Goal: Transaction & Acquisition: Purchase product/service

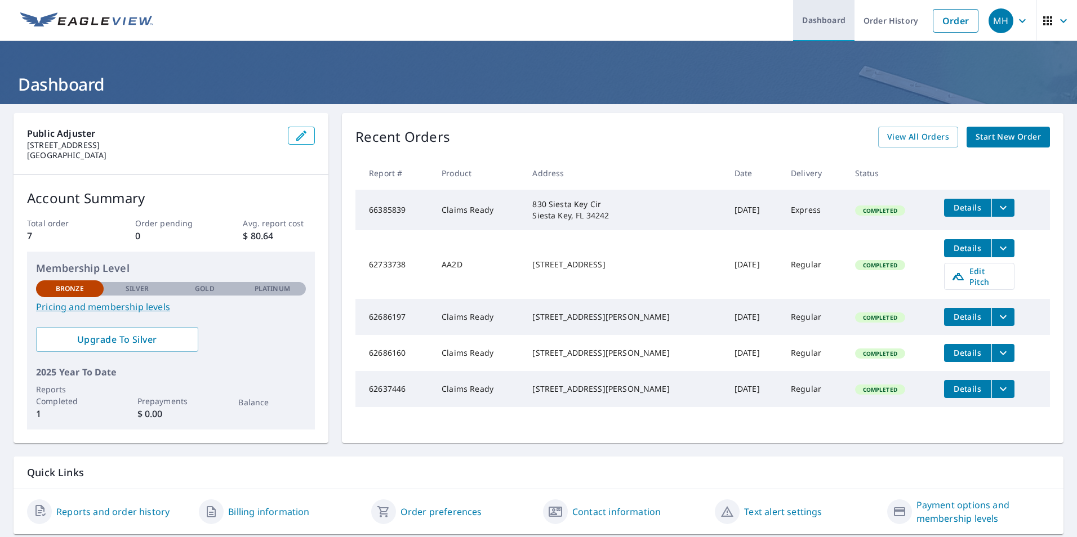
click at [846, 20] on link "Dashboard" at bounding box center [823, 20] width 61 height 41
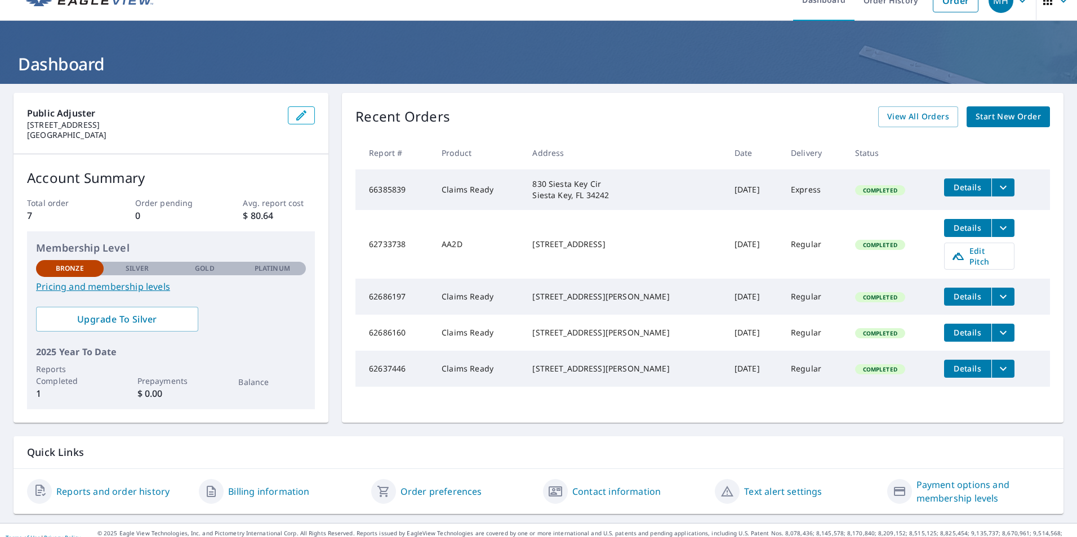
scroll to position [35, 0]
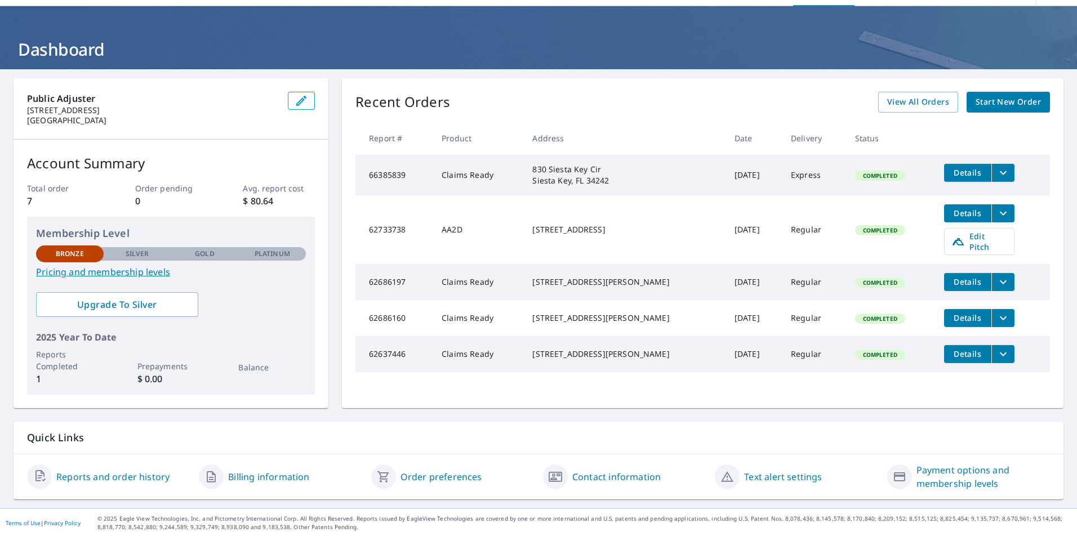
click at [1012, 95] on span "Start New Order" at bounding box center [1007, 102] width 65 height 14
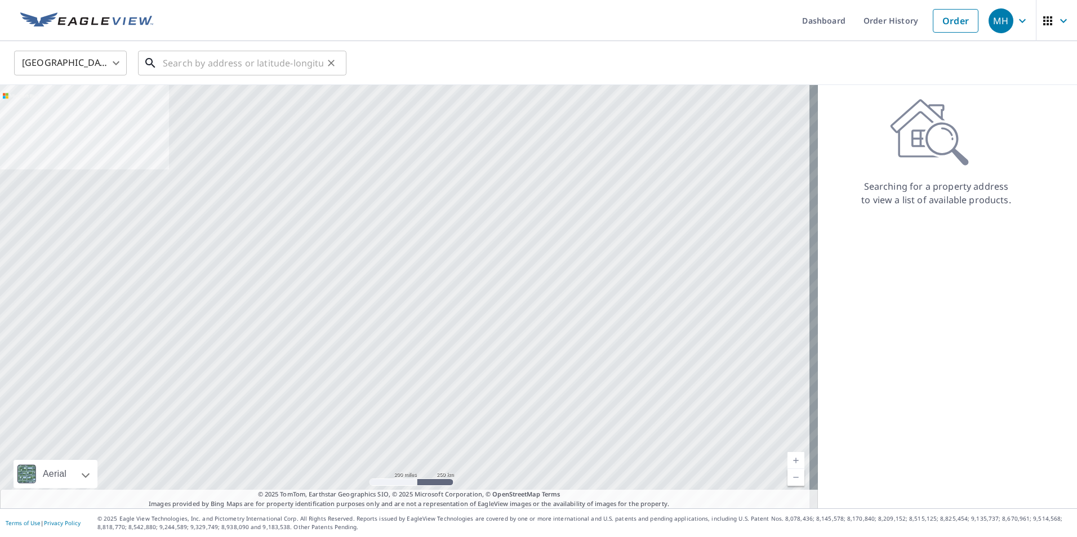
click at [254, 58] on input "text" at bounding box center [243, 63] width 161 height 32
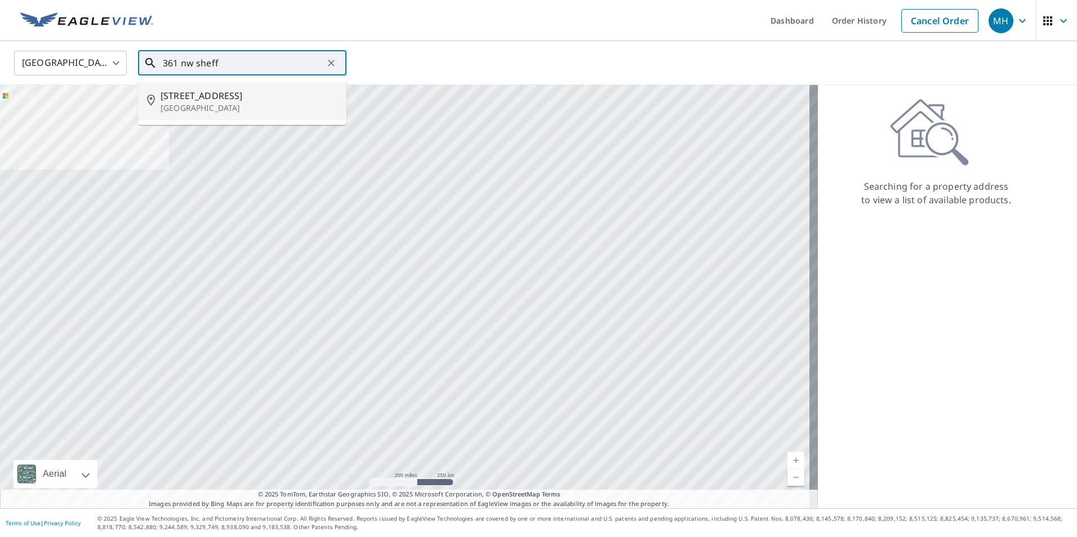
click at [287, 87] on li "[STREET_ADDRESS]" at bounding box center [242, 101] width 208 height 38
type input "[STREET_ADDRESS]"
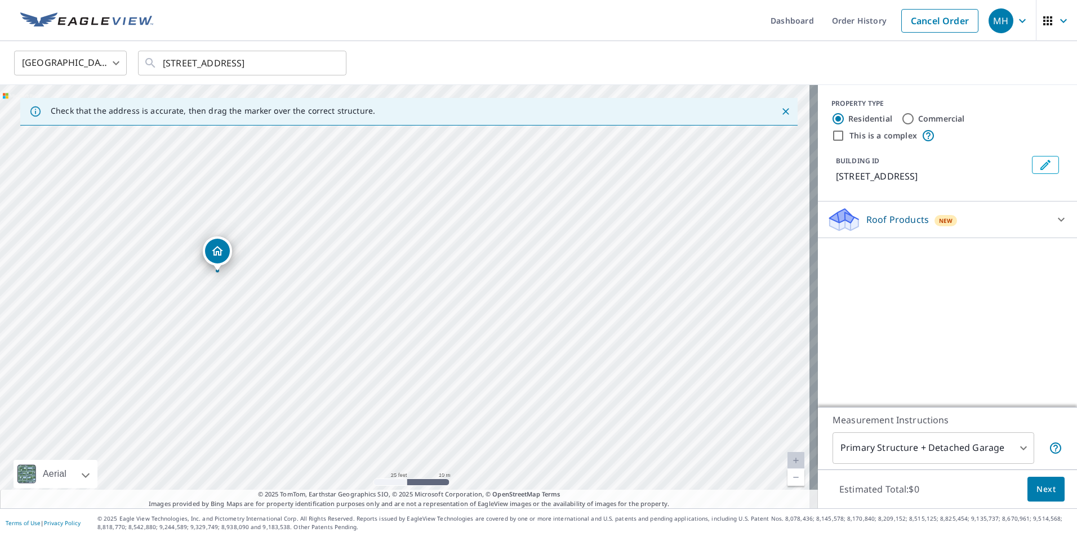
click at [1036, 490] on span "Next" at bounding box center [1045, 490] width 19 height 14
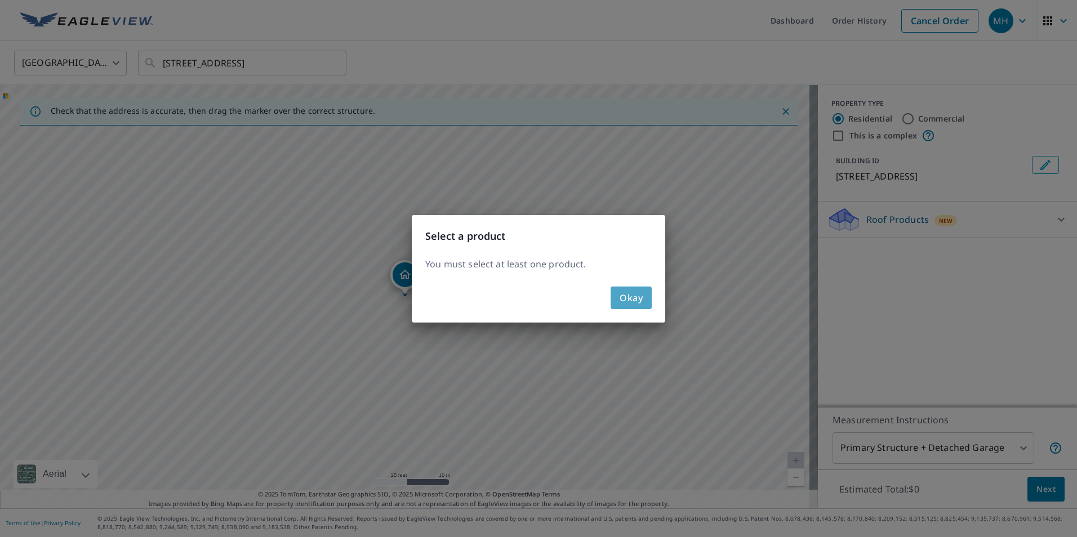
click at [638, 292] on span "Okay" at bounding box center [631, 298] width 23 height 16
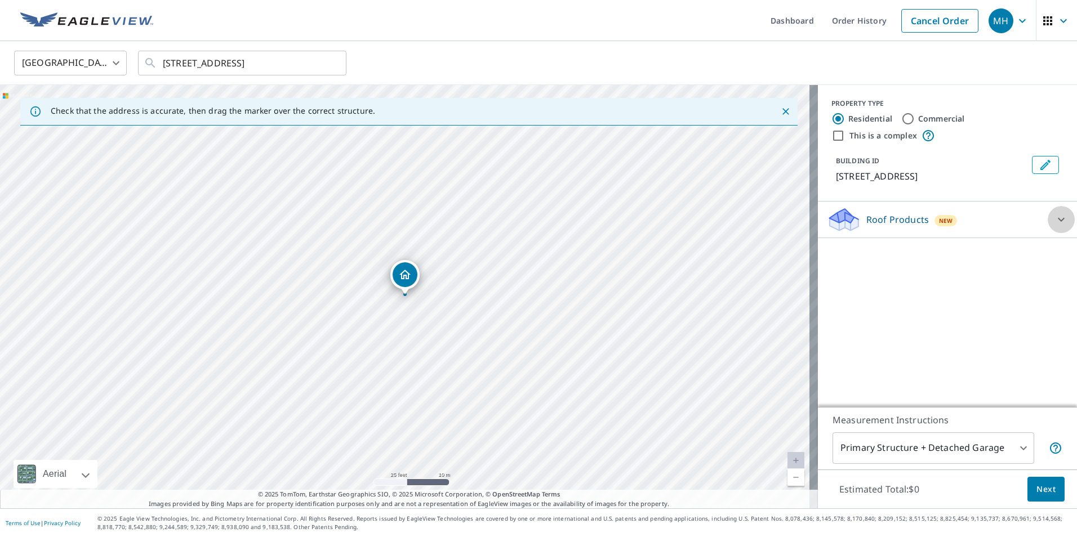
click at [1061, 229] on div at bounding box center [1061, 219] width 27 height 27
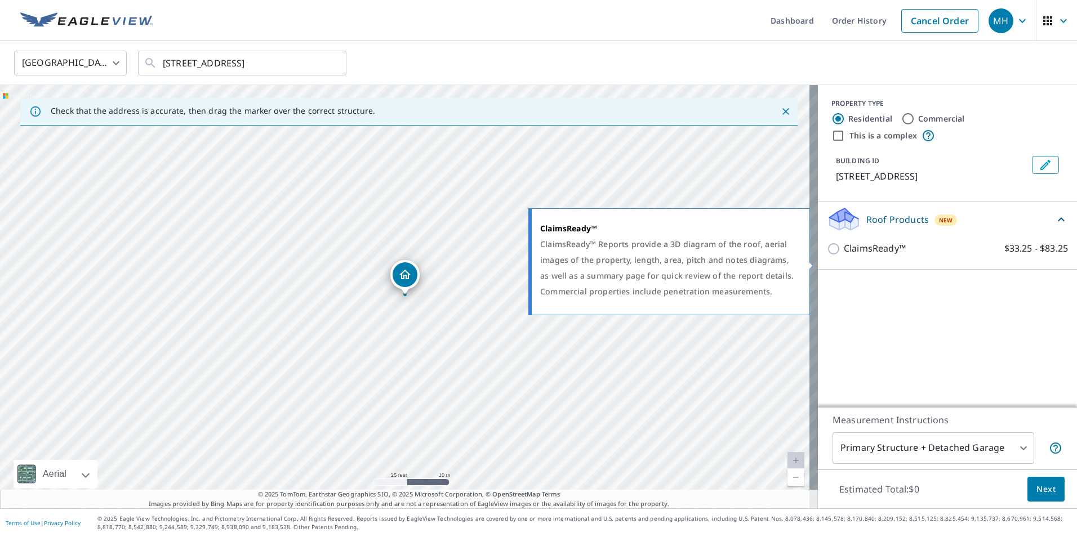
click at [827, 256] on input "ClaimsReady™ $33.25 - $83.25" at bounding box center [835, 249] width 17 height 14
checkbox input "true"
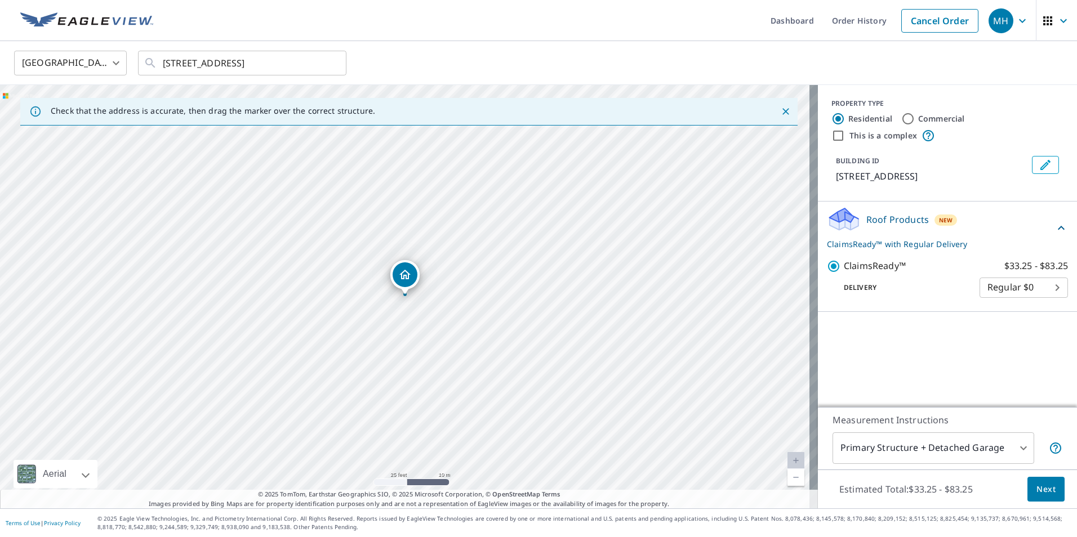
click at [1017, 305] on body "MH MH Dashboard Order History Cancel Order MH United States [GEOGRAPHIC_DATA] ​…" at bounding box center [538, 268] width 1077 height 537
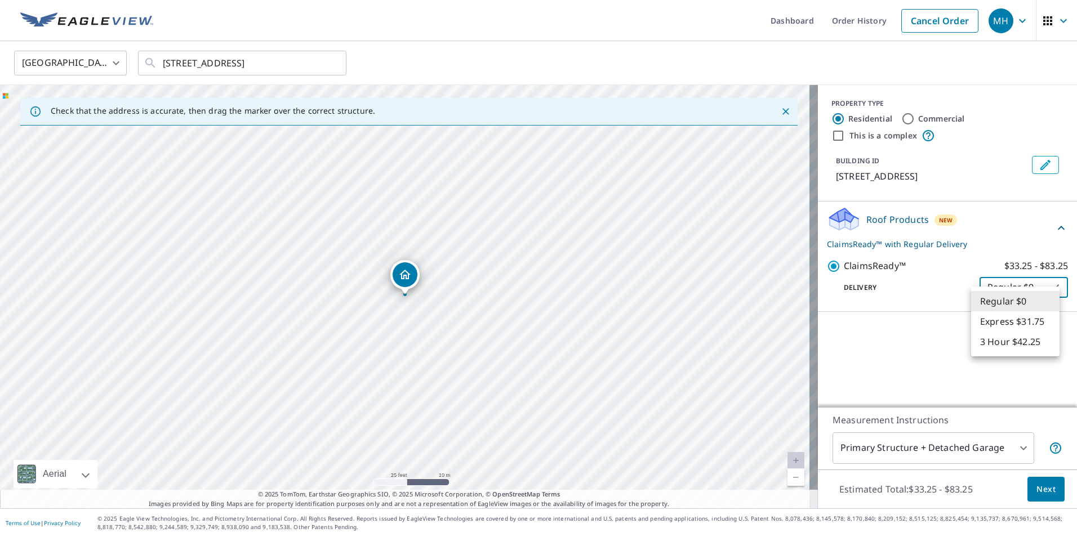
click at [1013, 322] on li "Express $31.75" at bounding box center [1015, 321] width 88 height 20
type input "4"
click at [1009, 443] on body "MH MH Dashboard Order History Cancel Order MH United States [GEOGRAPHIC_DATA] ​…" at bounding box center [538, 268] width 1077 height 537
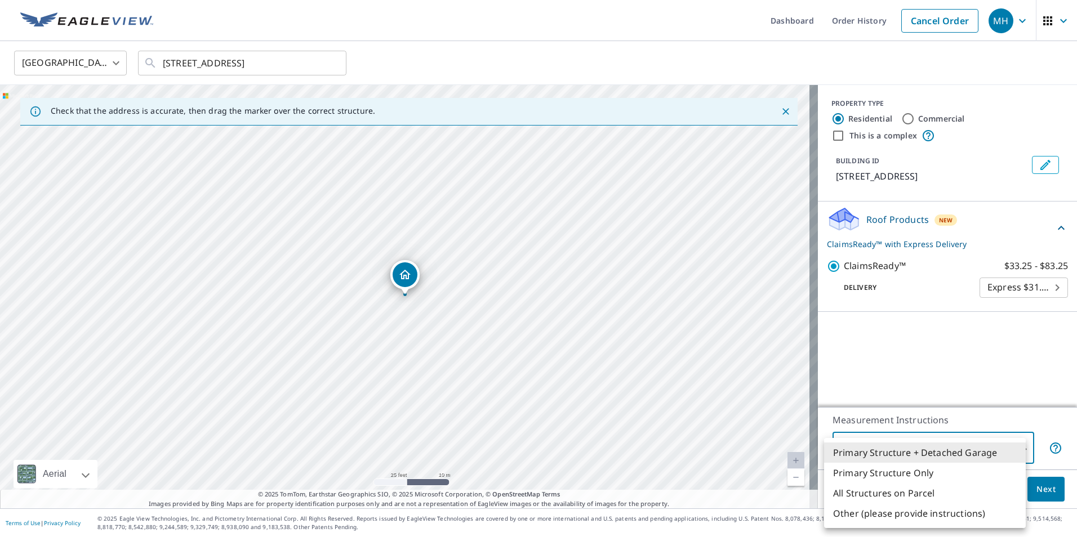
click at [946, 371] on div at bounding box center [538, 268] width 1077 height 537
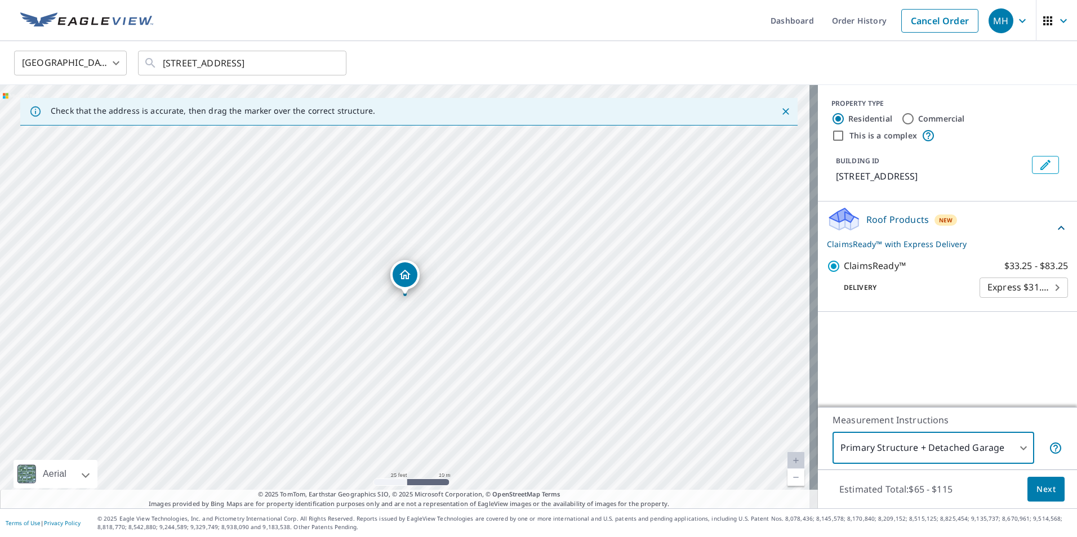
click at [1044, 484] on span "Next" at bounding box center [1045, 490] width 19 height 14
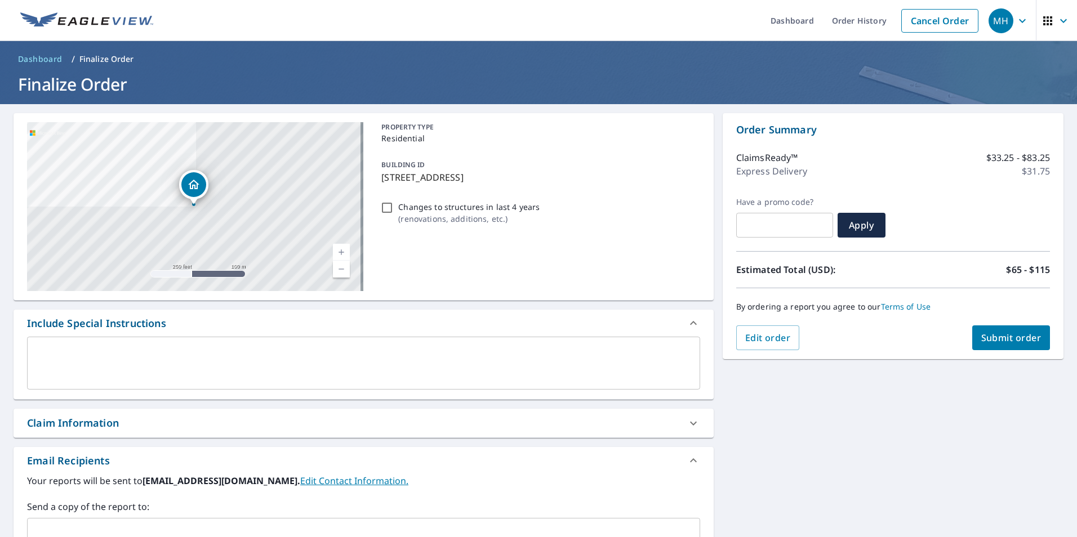
click at [997, 332] on span "Submit order" at bounding box center [1011, 338] width 60 height 12
